Goal: Transaction & Acquisition: Purchase product/service

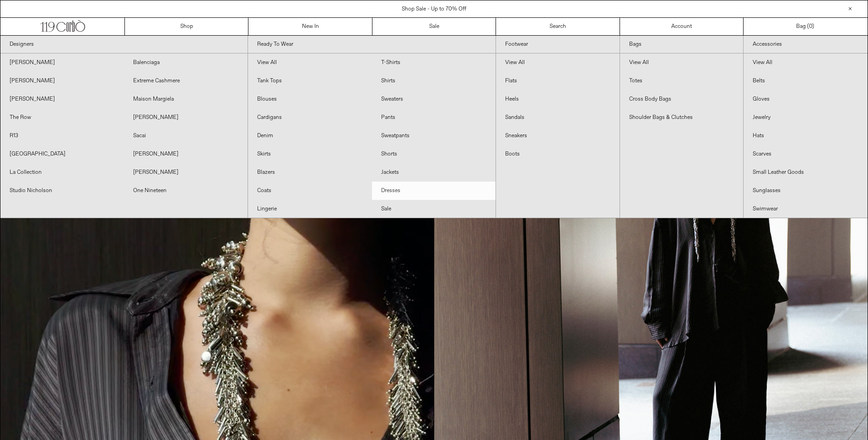
click at [392, 193] on link "Dresses" at bounding box center [434, 191] width 124 height 18
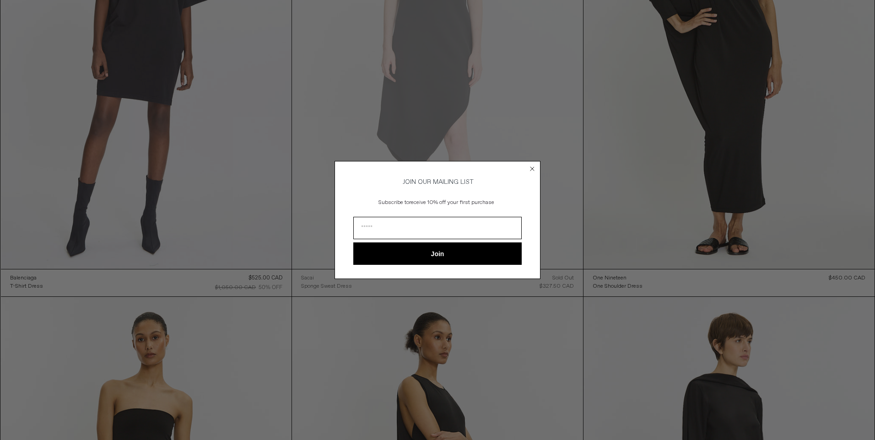
click at [529, 164] on circle "Close dialog" at bounding box center [532, 168] width 9 height 9
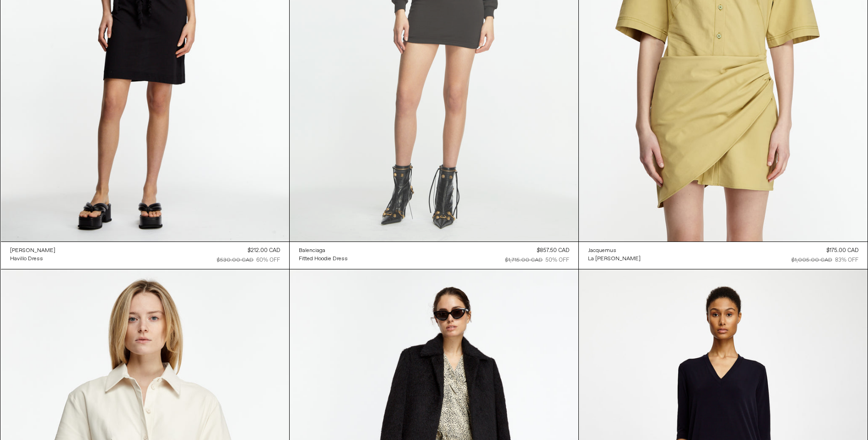
scroll to position [3112, 0]
